Goal: Use online tool/utility: Utilize a website feature to perform a specific function

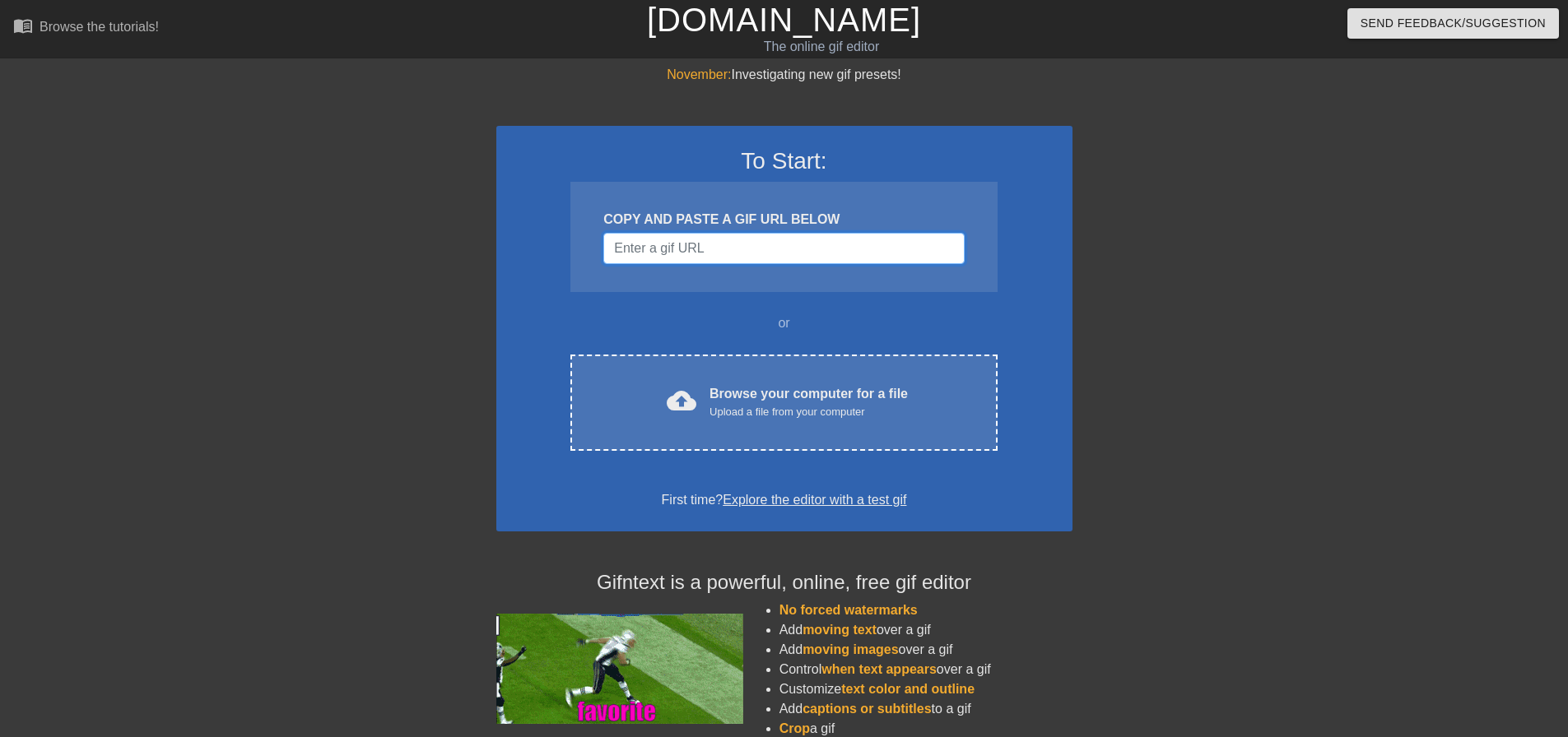
click at [668, 252] on input "Username" at bounding box center [784, 248] width 361 height 31
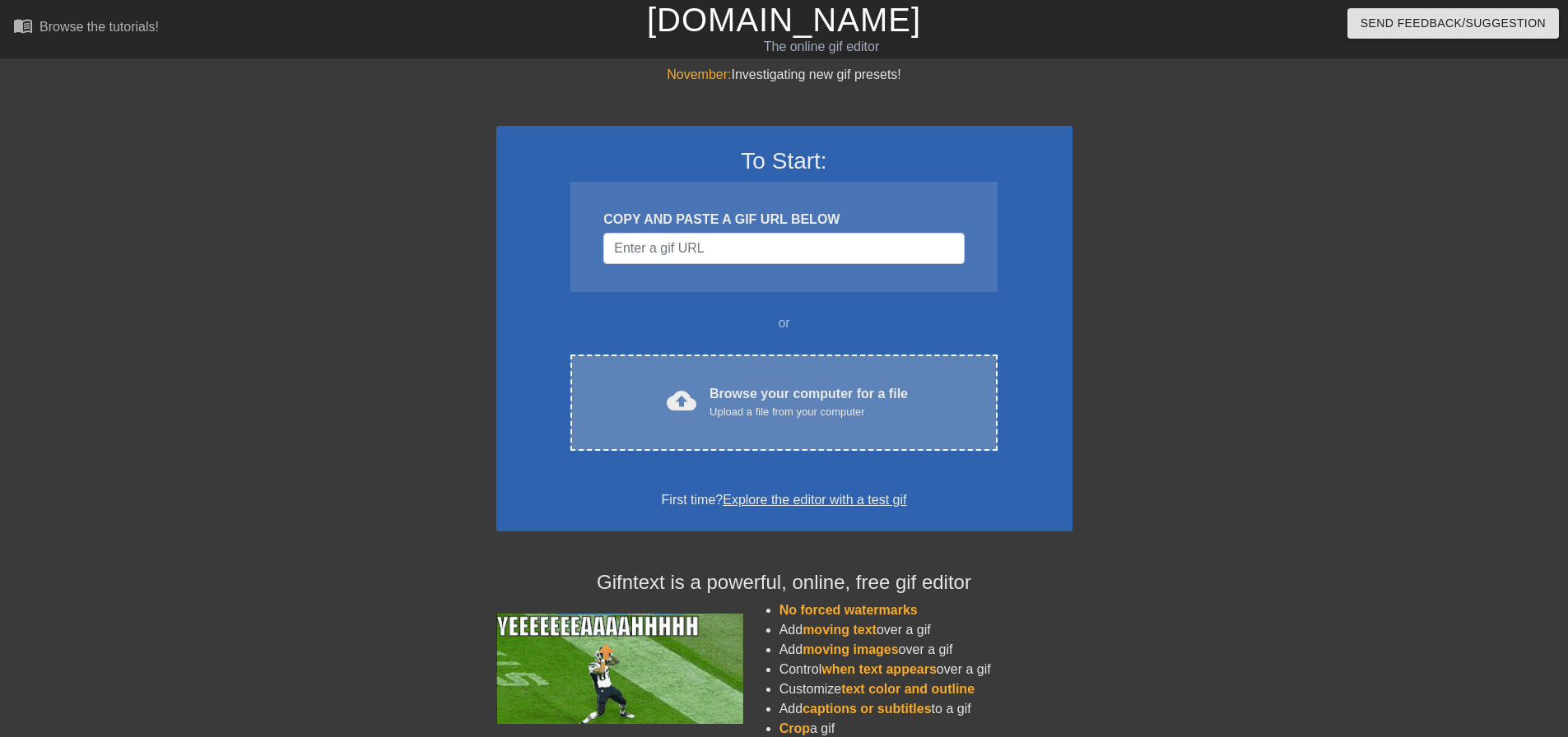
click at [747, 382] on div "cloud_upload Browse your computer for a file Upload a file from your computer C…" at bounding box center [784, 402] width 426 height 96
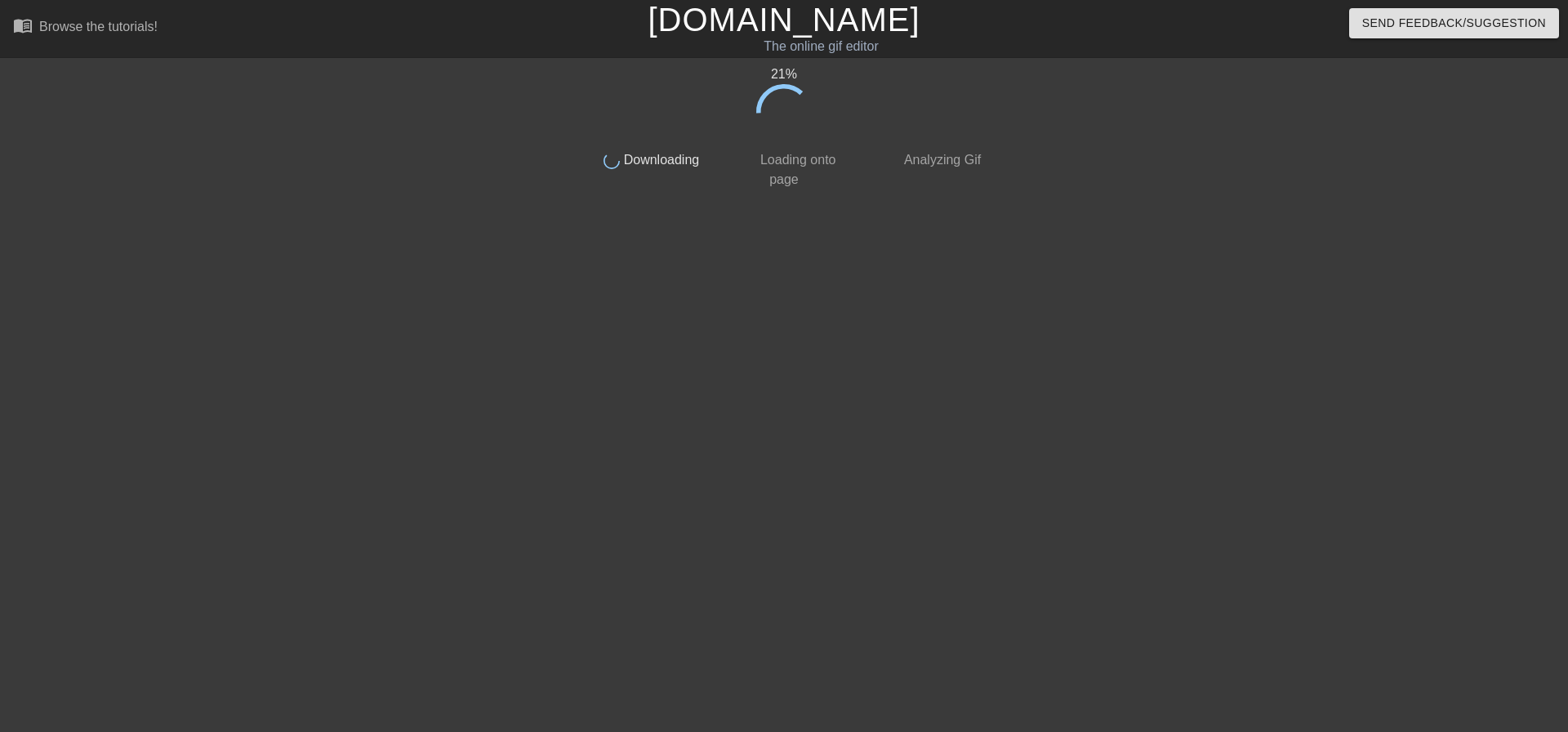
click at [1039, 295] on div at bounding box center [1131, 310] width 245 height 490
click at [904, 406] on div "25 % done Downloading done Loading onto page done Analyzing Gif" at bounding box center [784, 310] width 409 height 490
click at [706, 311] on div "68 % done Downloading done Loading onto page done Analyzing Gif" at bounding box center [784, 310] width 409 height 490
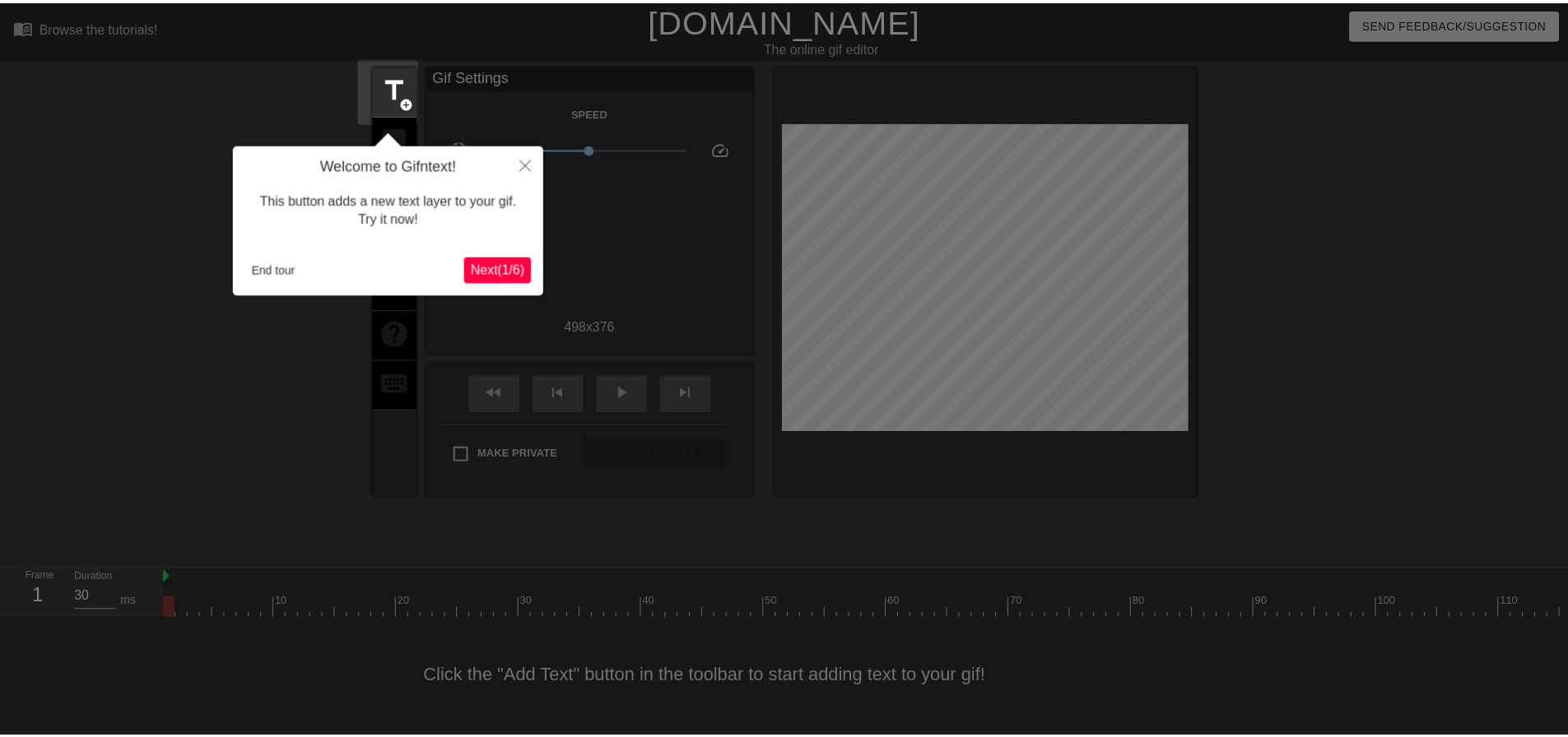
scroll to position [8, 0]
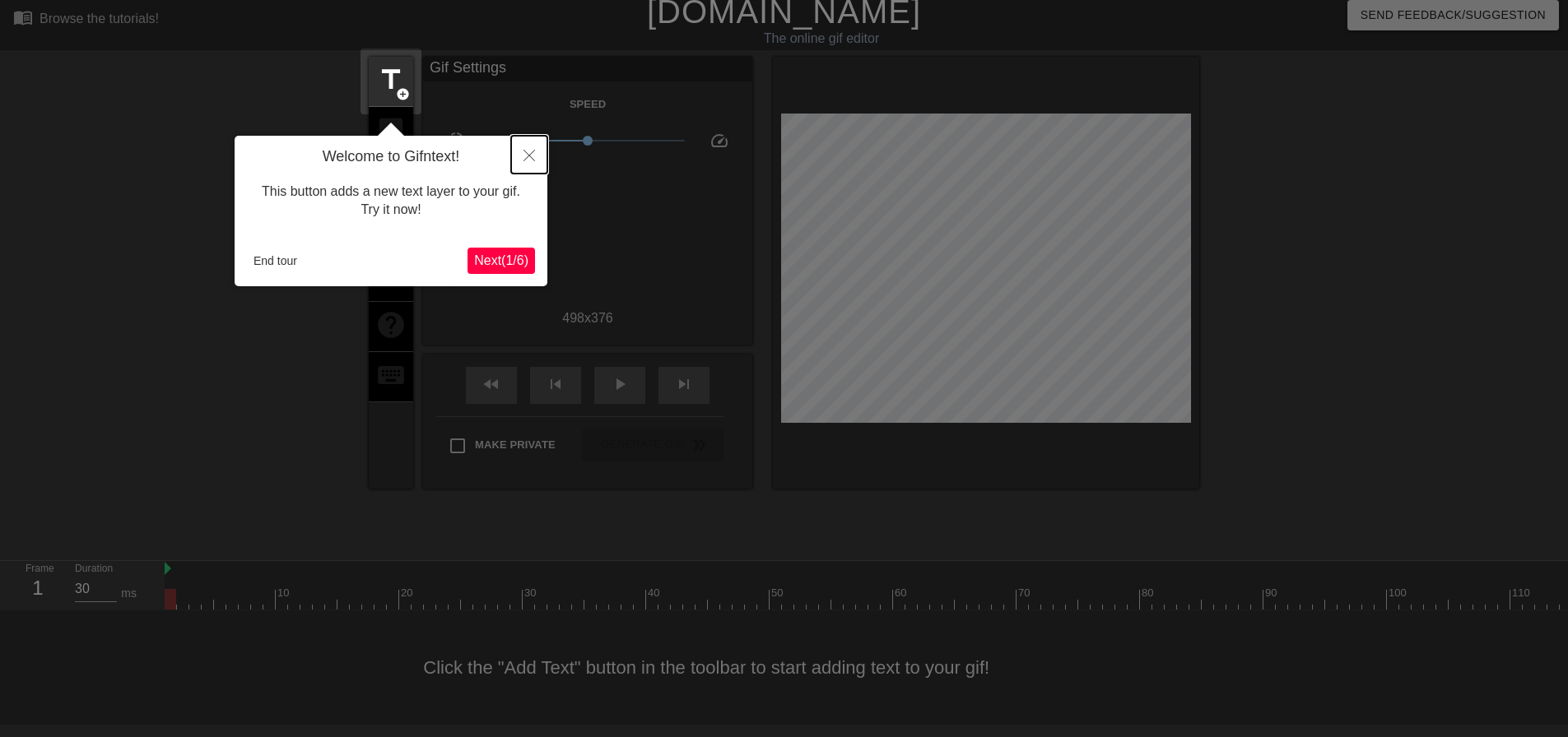
click at [527, 151] on icon "Close" at bounding box center [529, 156] width 12 height 12
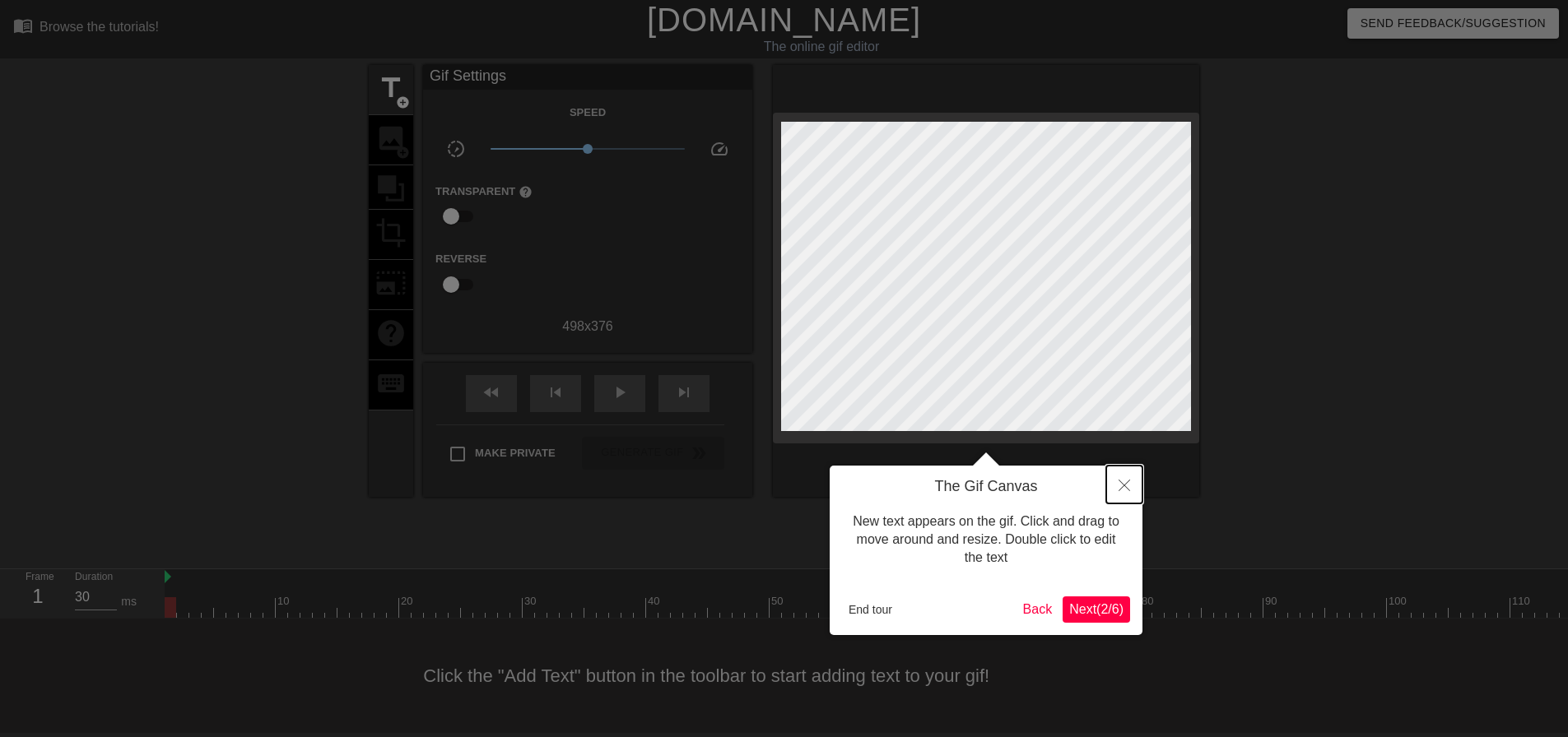
click at [1107, 494] on button "Close" at bounding box center [1123, 484] width 36 height 38
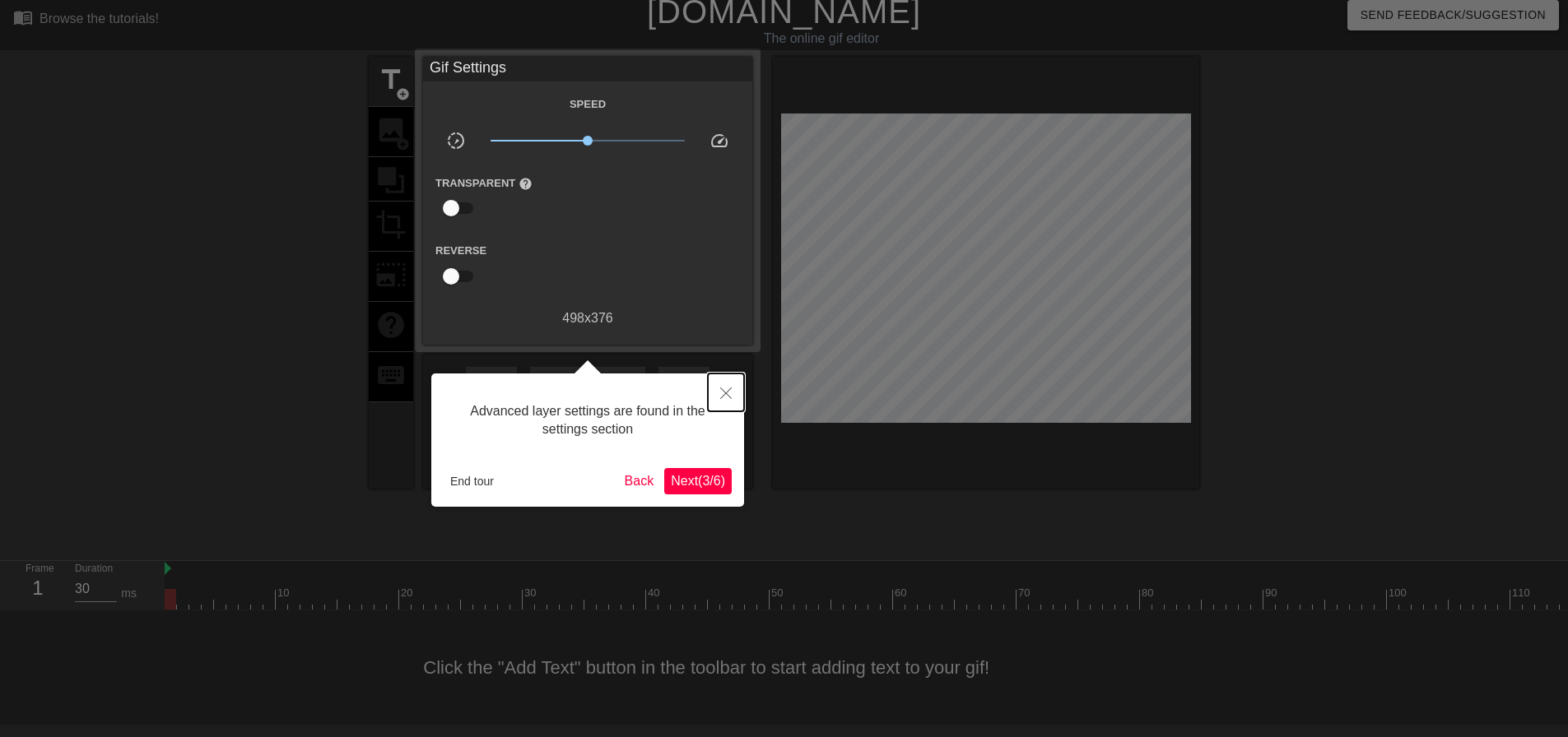
click at [729, 398] on icon "Close" at bounding box center [726, 393] width 12 height 12
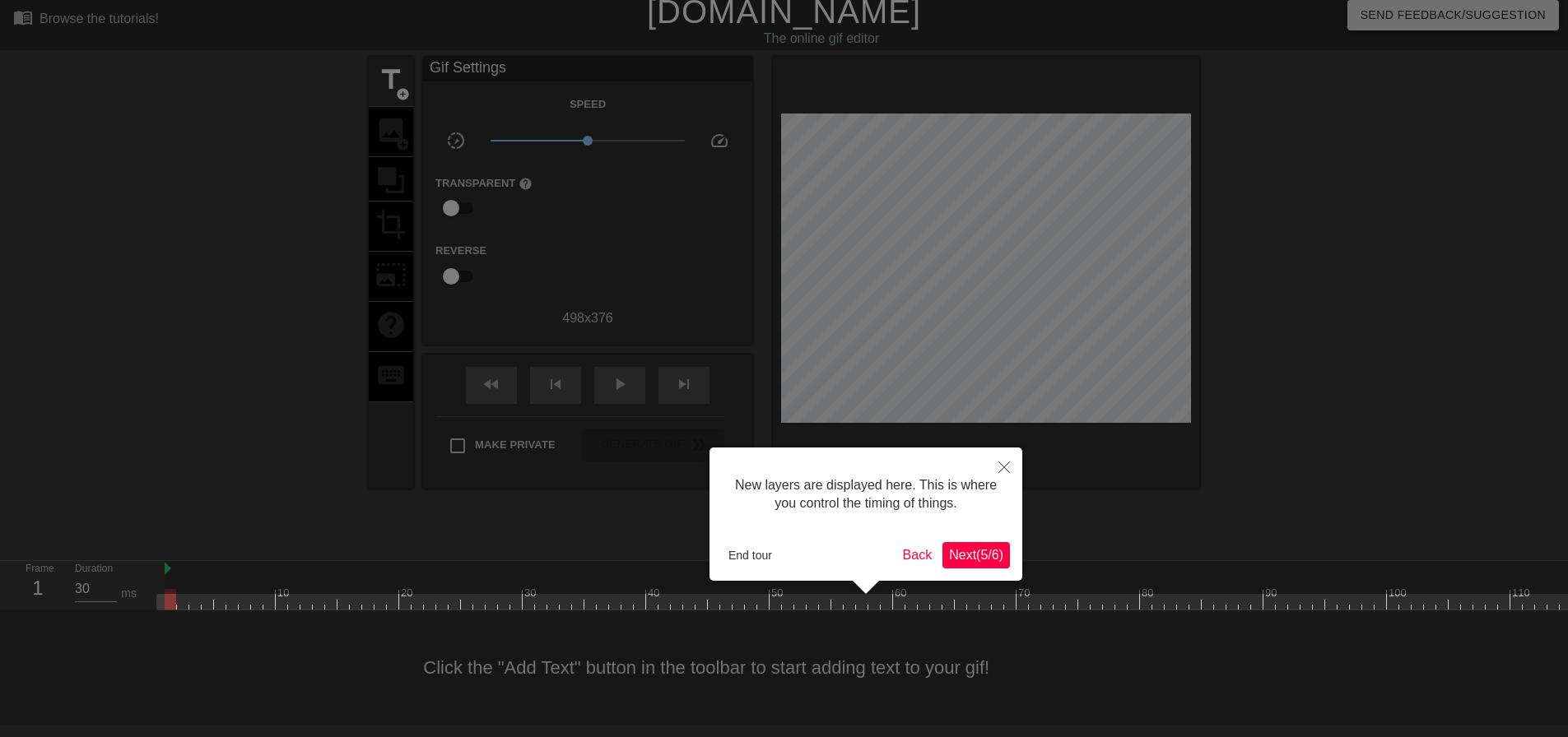
scroll to position [14, 0]
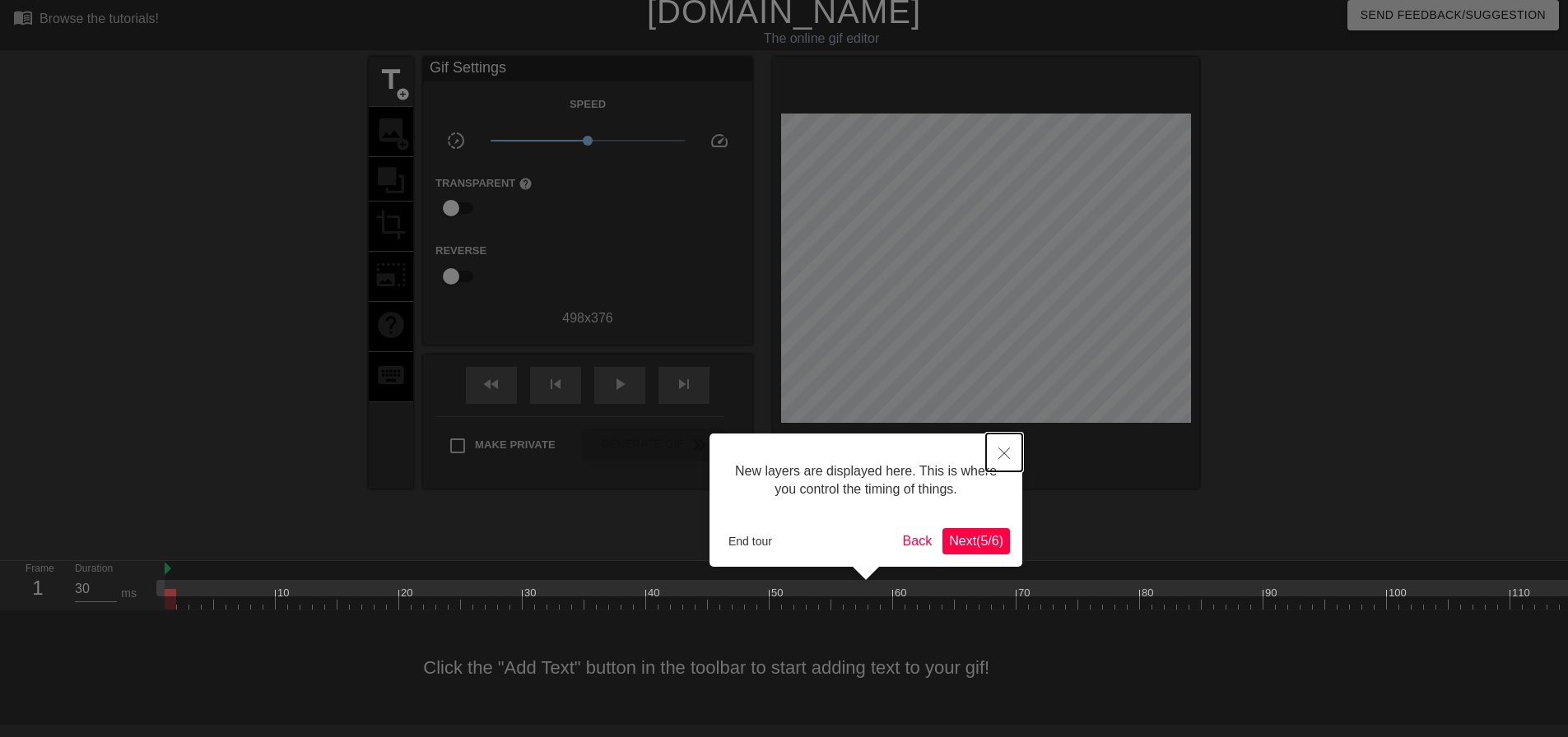
click at [997, 454] on button "Close" at bounding box center [1003, 452] width 36 height 38
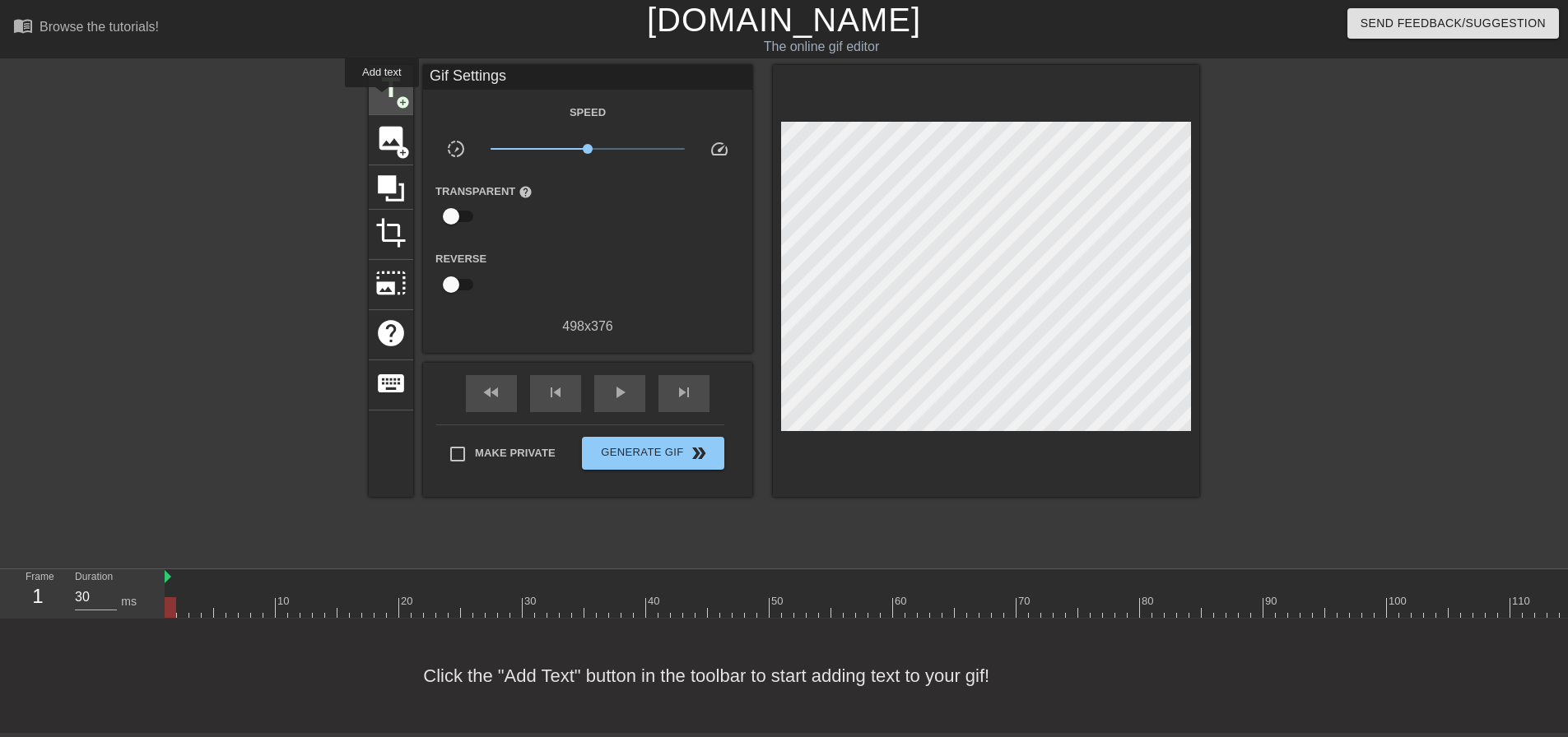
click at [382, 99] on div "title add_circle" at bounding box center [390, 91] width 44 height 50
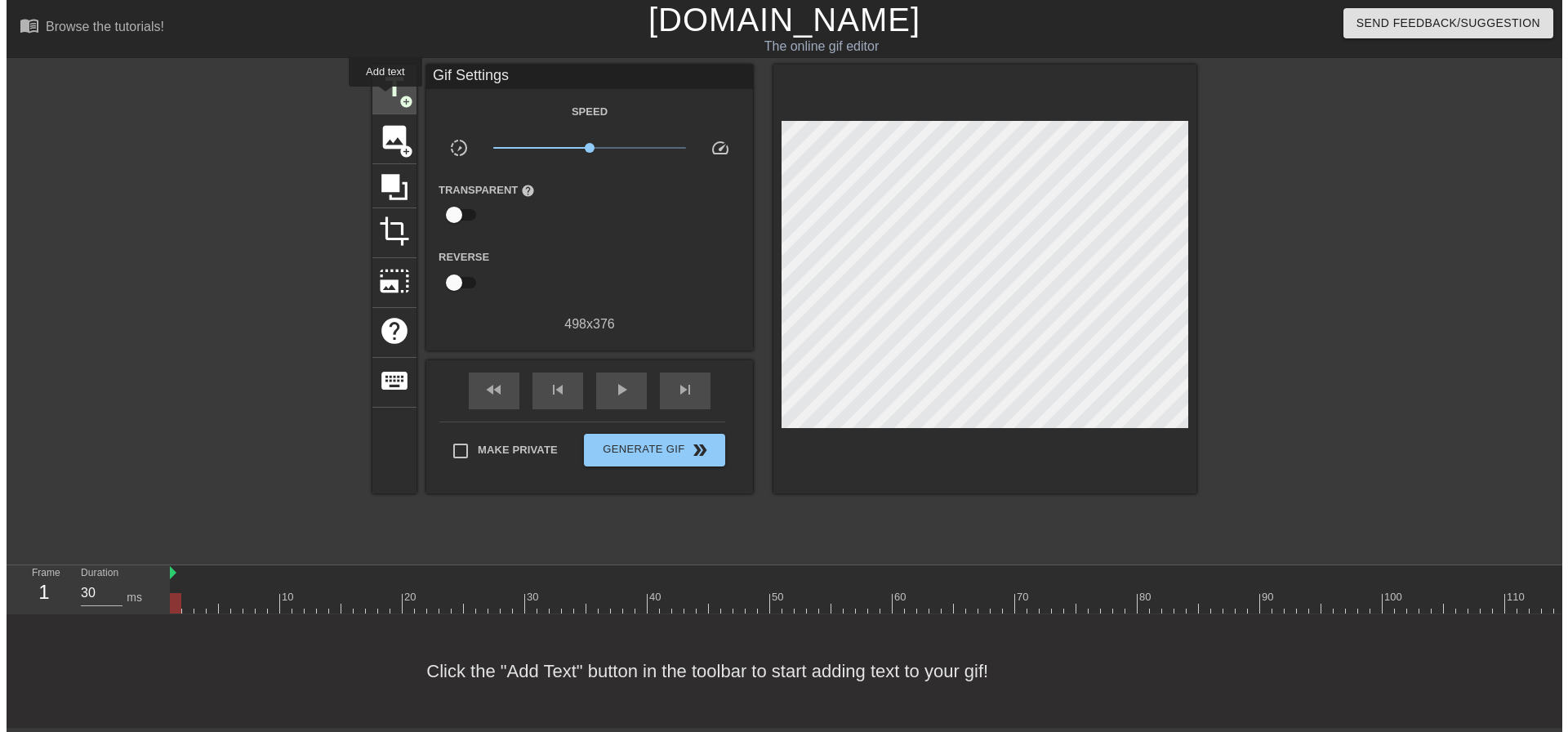
scroll to position [0, 0]
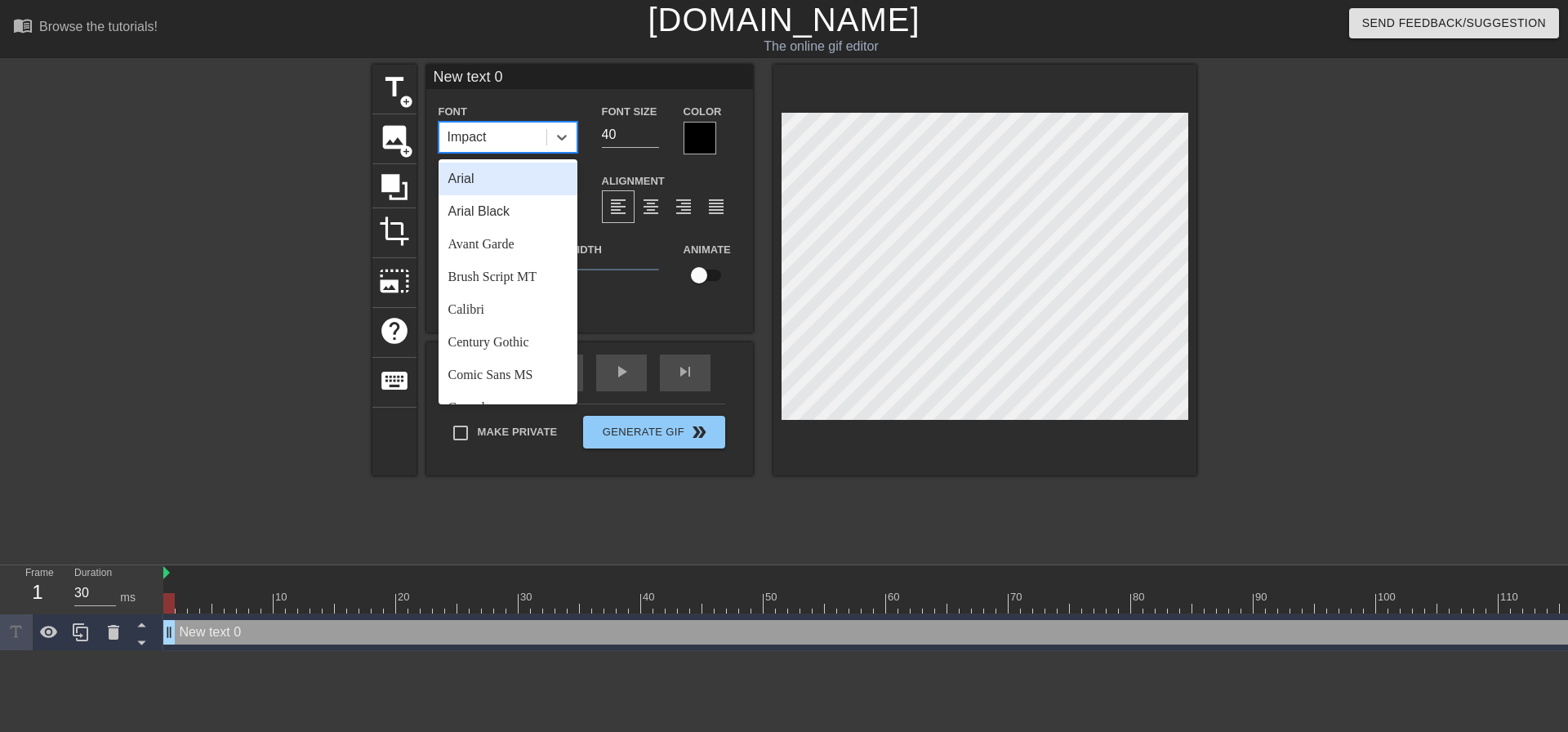
click at [517, 140] on div "Impact" at bounding box center [493, 137] width 107 height 29
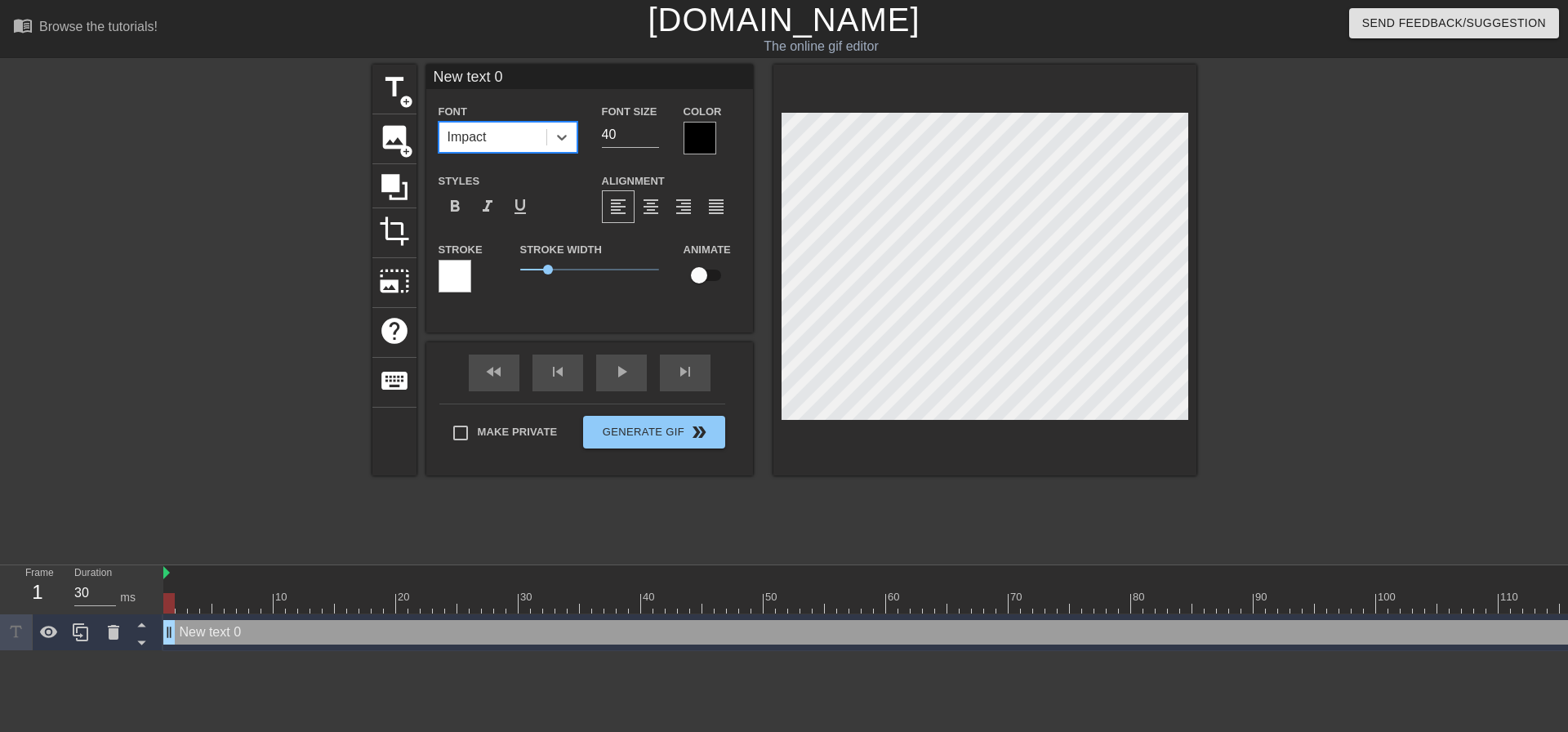
click at [514, 139] on div "Impact" at bounding box center [493, 137] width 107 height 29
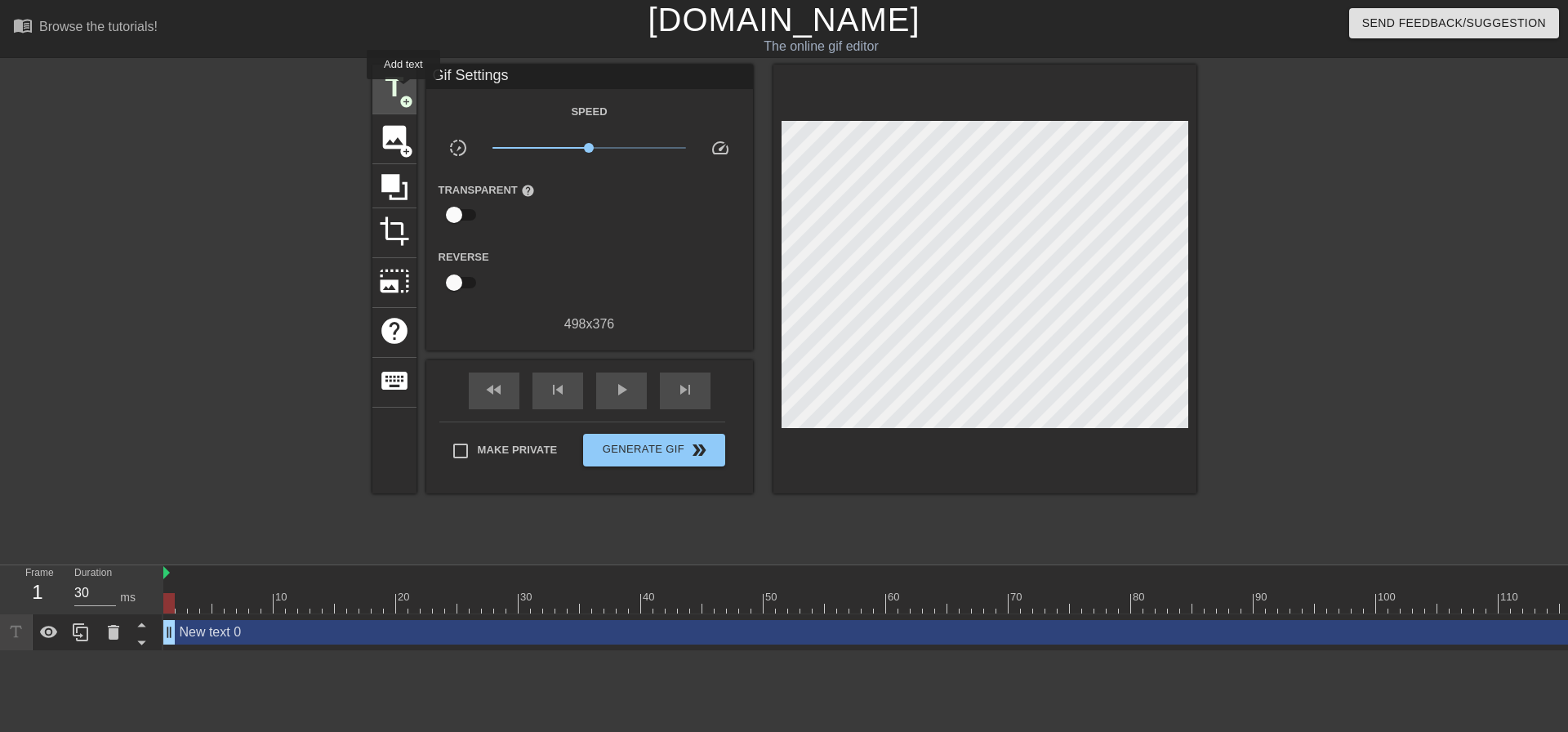
click at [404, 91] on span "title" at bounding box center [394, 87] width 31 height 31
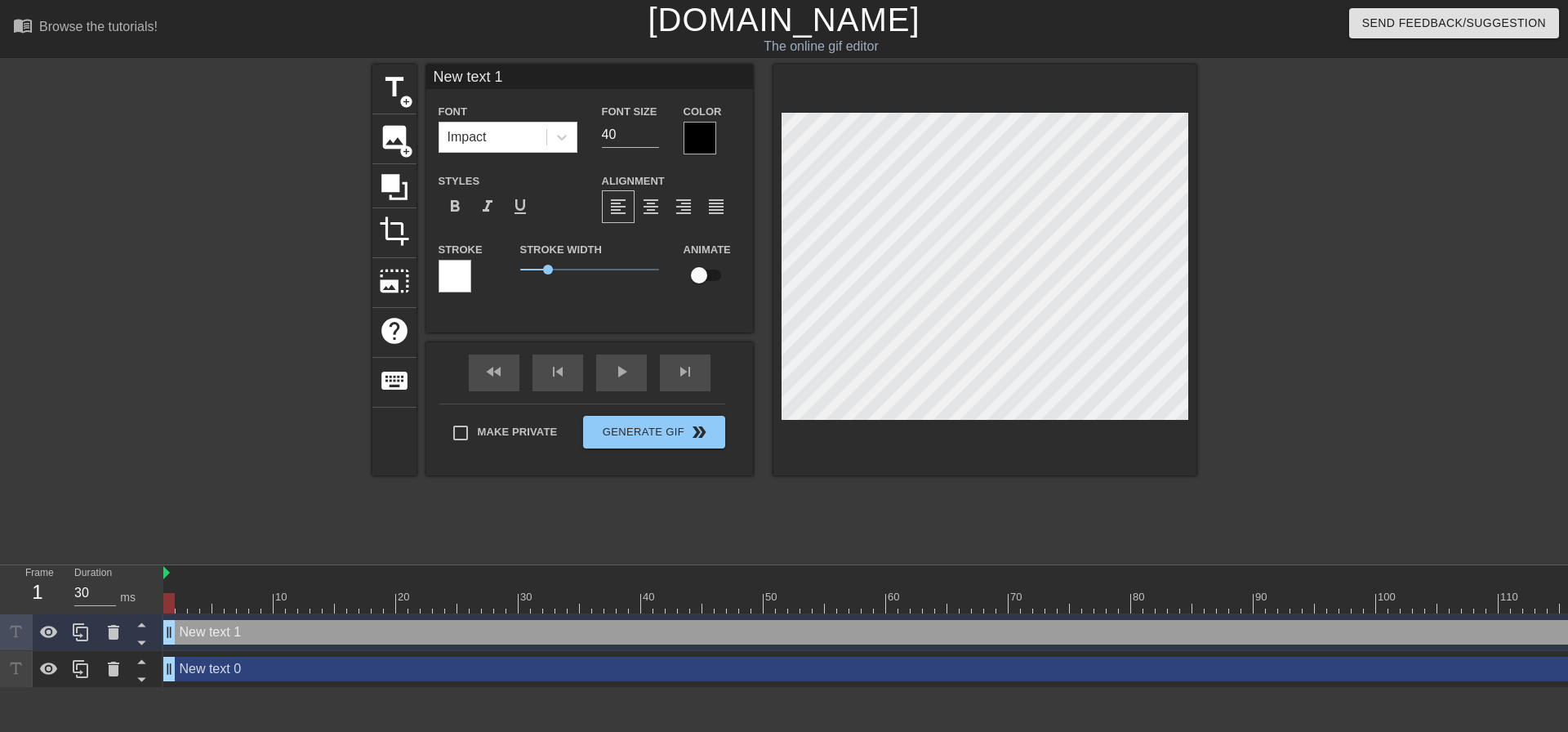
click at [504, 72] on input "New text 1" at bounding box center [589, 77] width 326 height 24
drag, startPoint x: 513, startPoint y: 72, endPoint x: 429, endPoint y: 85, distance: 85.0
click at [429, 85] on input "New text 1" at bounding box center [589, 77] width 326 height 24
type input "New text 0"
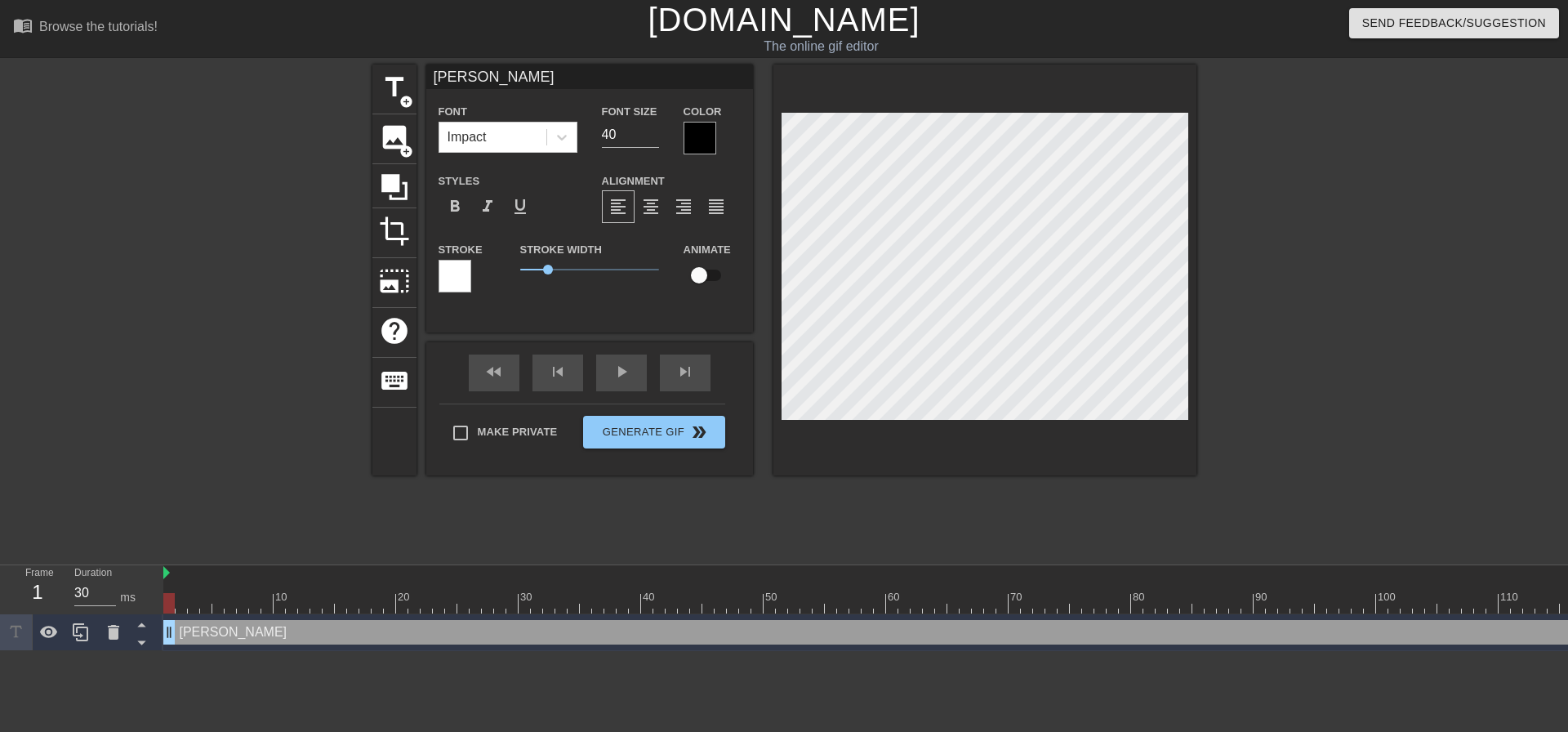
click at [1182, 105] on div at bounding box center [985, 270] width 423 height 411
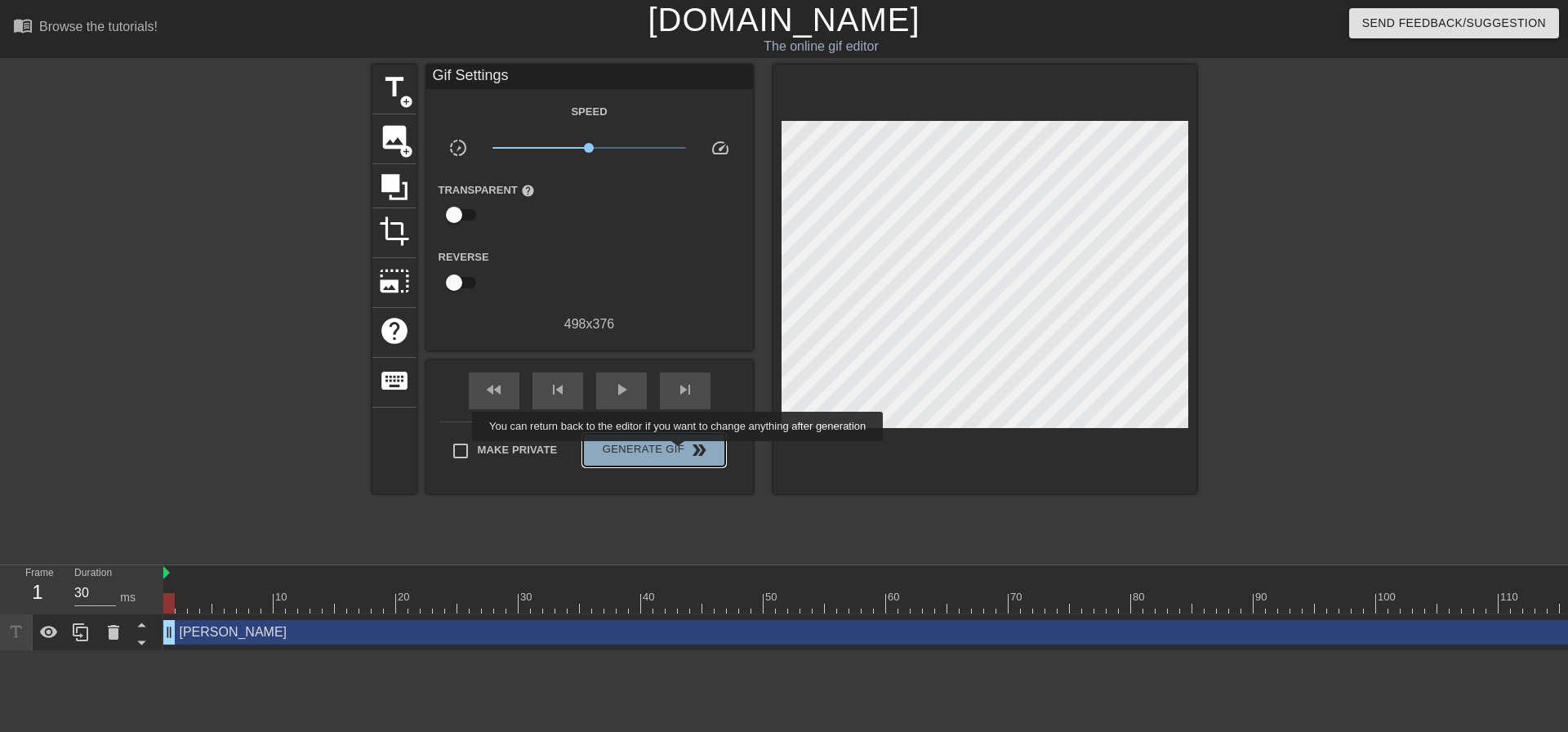
click at [679, 452] on span "Generate Gif double_arrow" at bounding box center [653, 451] width 128 height 20
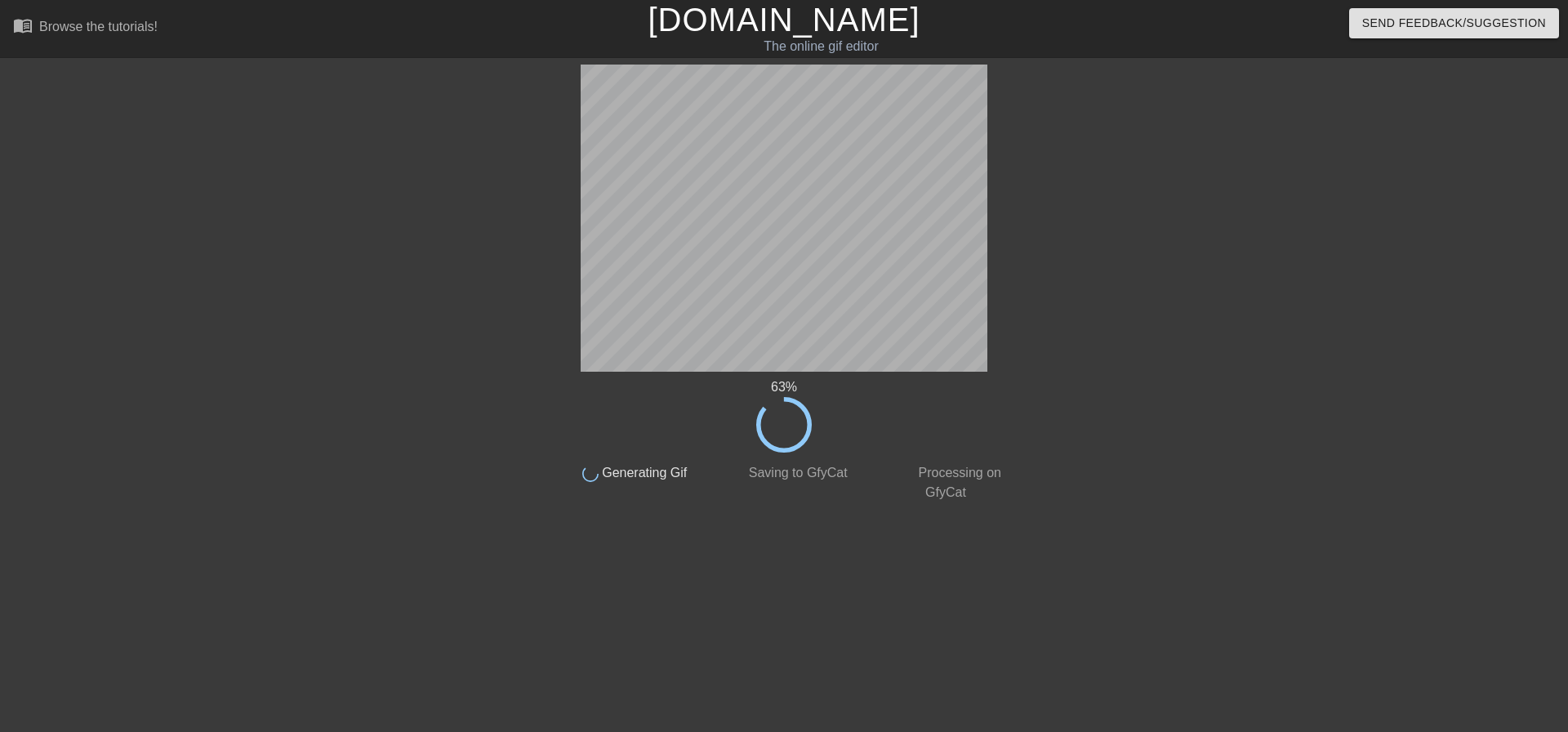
click at [1084, 336] on div at bounding box center [1156, 310] width 245 height 490
click at [942, 530] on div "67 % done Generating Gif done Saving to GfyCat done Processing on GfyCat title …" at bounding box center [783, 310] width 460 height 490
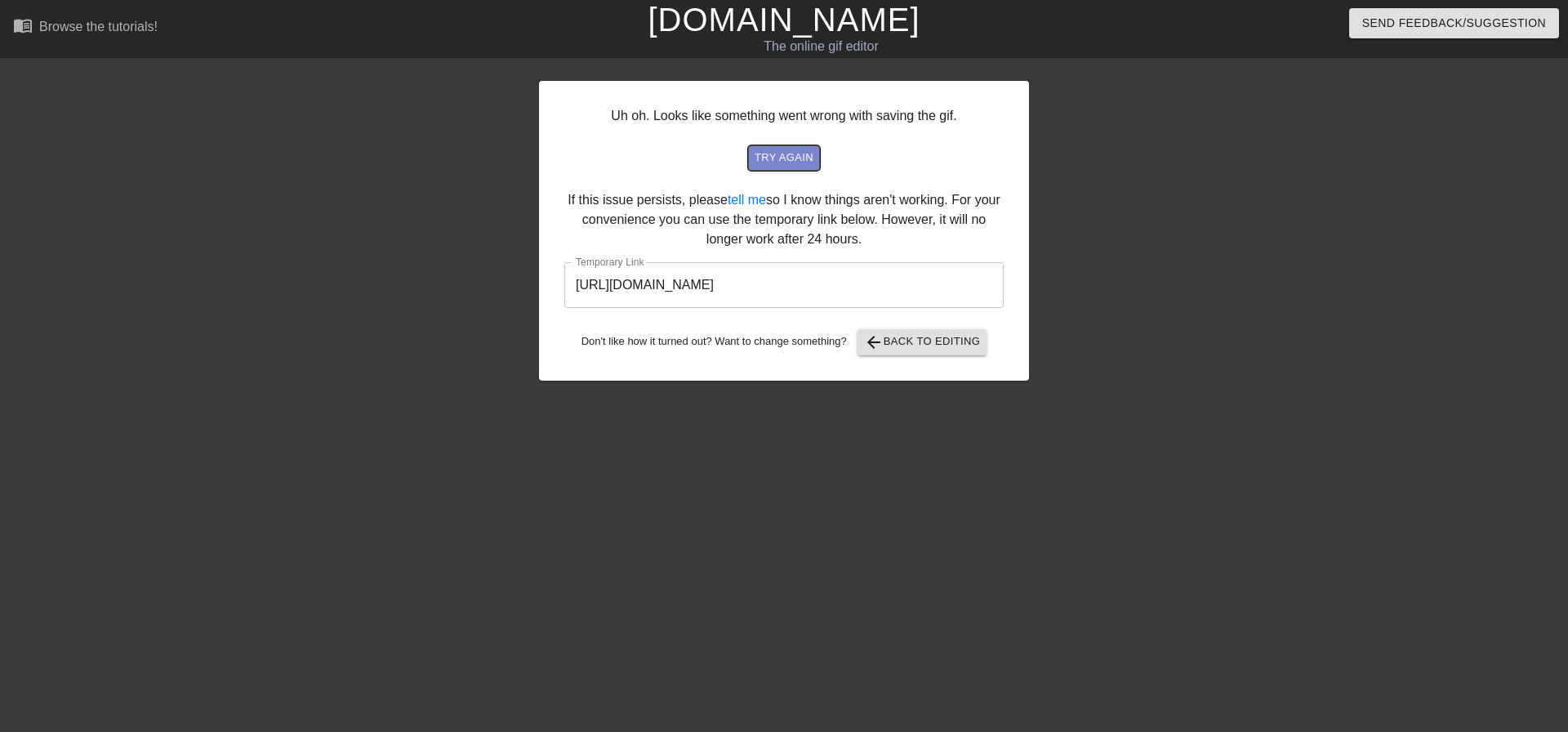
click at [788, 154] on span "try again" at bounding box center [783, 158] width 59 height 19
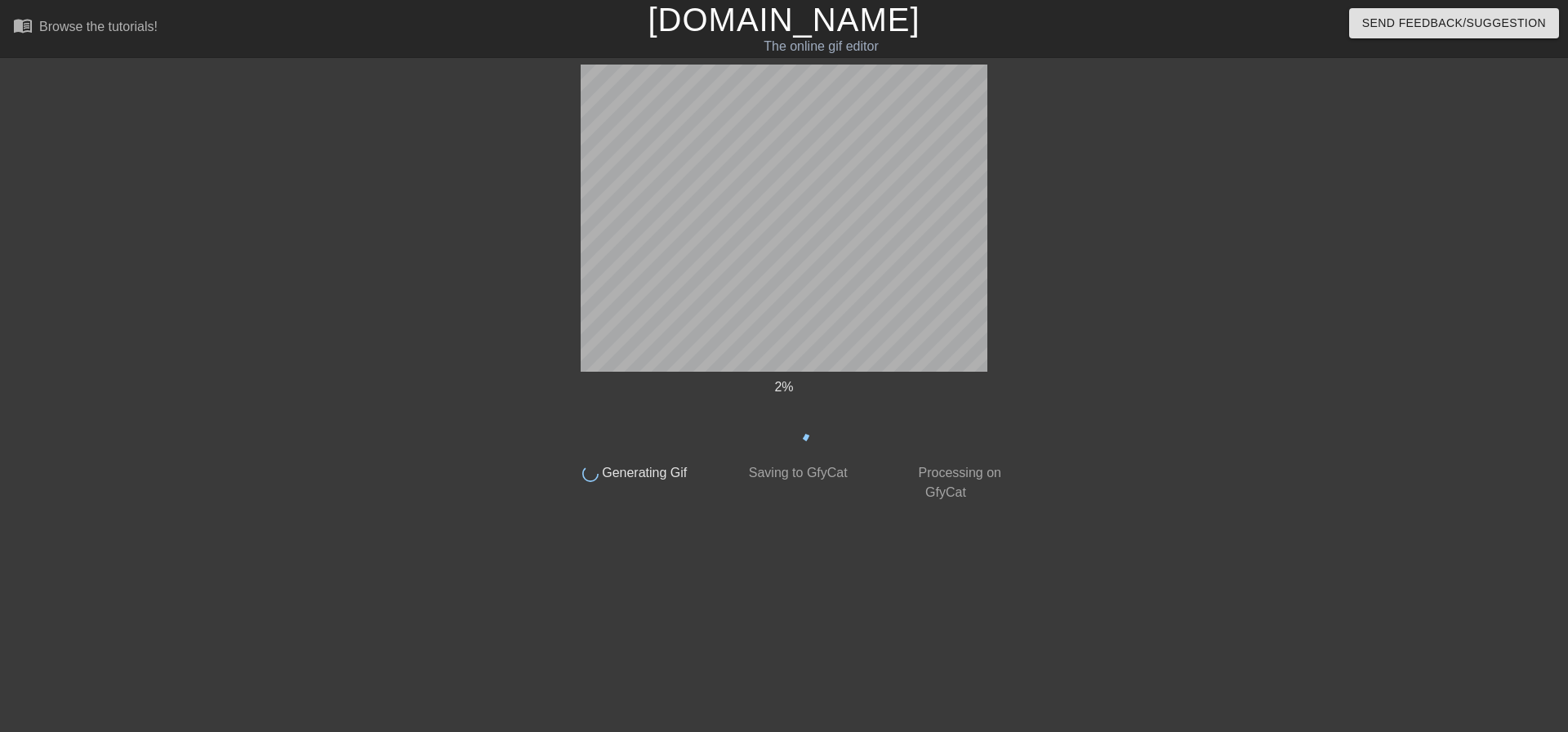
click at [1108, 426] on div at bounding box center [1156, 310] width 245 height 490
click at [640, 466] on span "Generating Gif" at bounding box center [643, 472] width 89 height 14
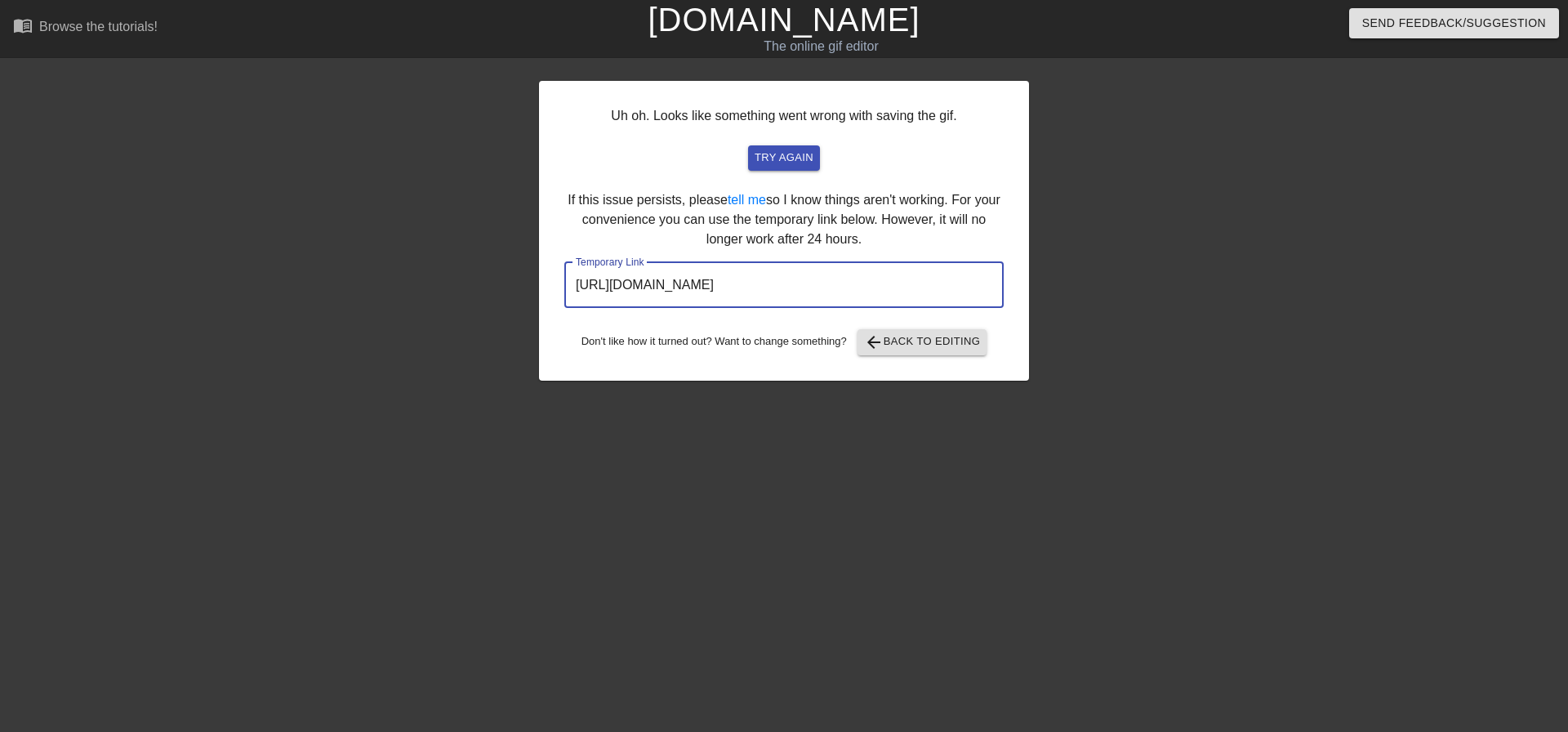
drag, startPoint x: 931, startPoint y: 291, endPoint x: 572, endPoint y: 328, distance: 360.9
click at [572, 328] on div "Uh oh. Looks like something went wrong with saving the gif. try again If this i…" at bounding box center [783, 231] width 490 height 300
